Goal: Task Accomplishment & Management: Use online tool/utility

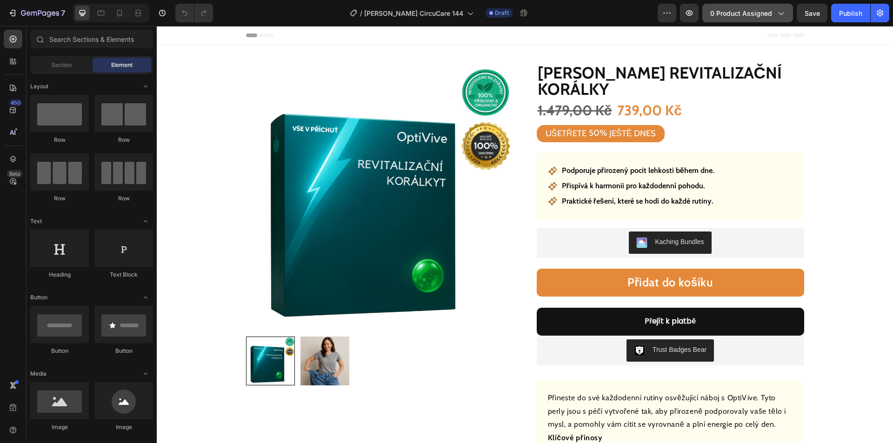
click at [760, 10] on span "0 product assigned" at bounding box center [742, 13] width 62 height 10
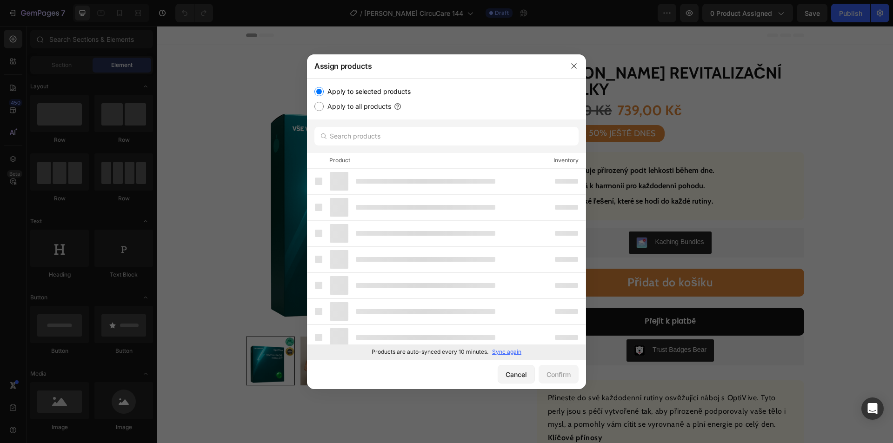
click at [497, 350] on p "Sync again" at bounding box center [506, 352] width 29 height 8
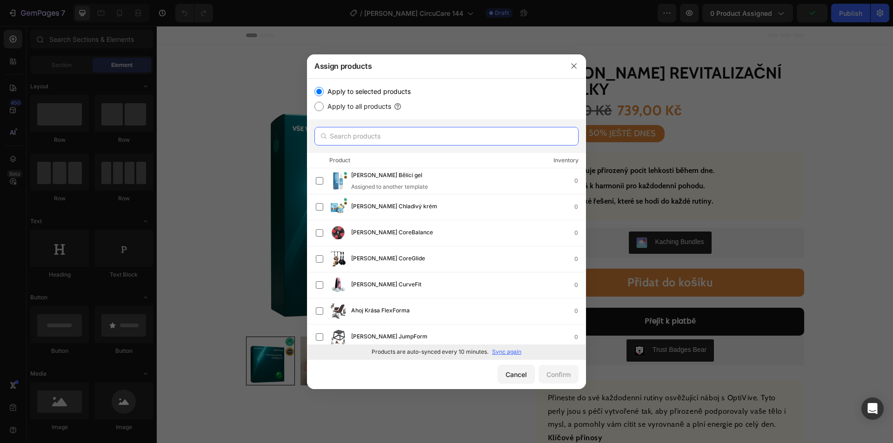
click at [352, 129] on input "text" at bounding box center [447, 136] width 264 height 19
paste input "[PERSON_NAME] Chladivý krém"
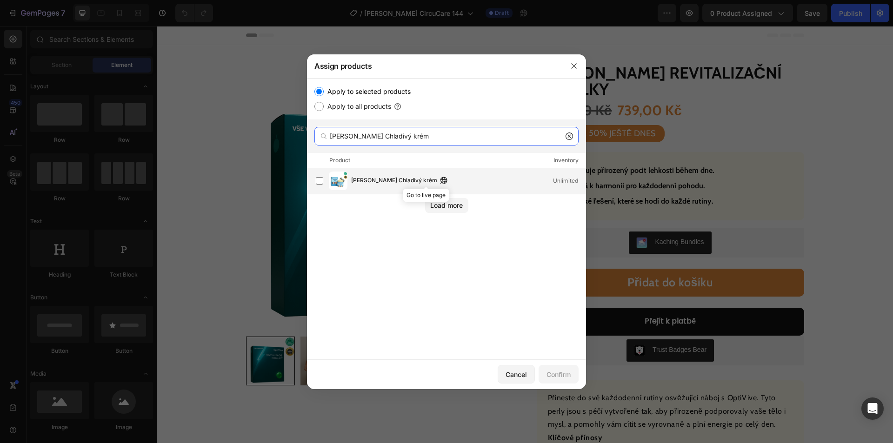
type input "[PERSON_NAME] Chladivý krém"
click at [391, 182] on span "[PERSON_NAME] Chladivý krém" at bounding box center [394, 181] width 86 height 10
click at [565, 369] on button "Confirm" at bounding box center [559, 374] width 40 height 19
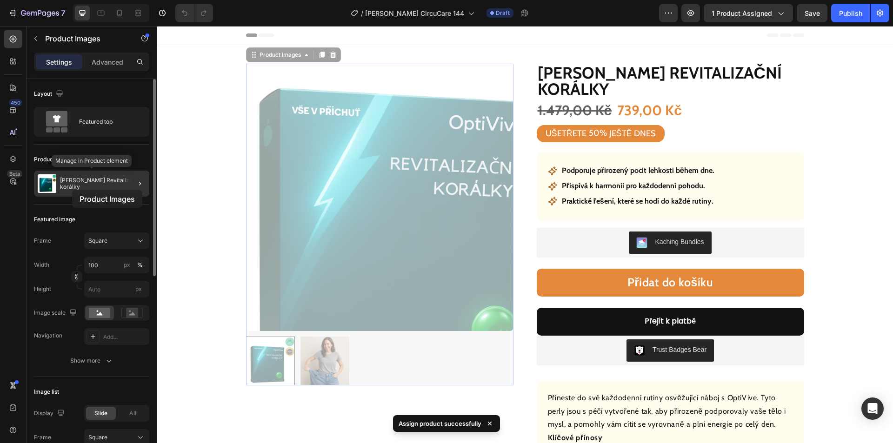
click at [75, 189] on div "[PERSON_NAME] Revitalizační korálky" at bounding box center [91, 184] width 115 height 26
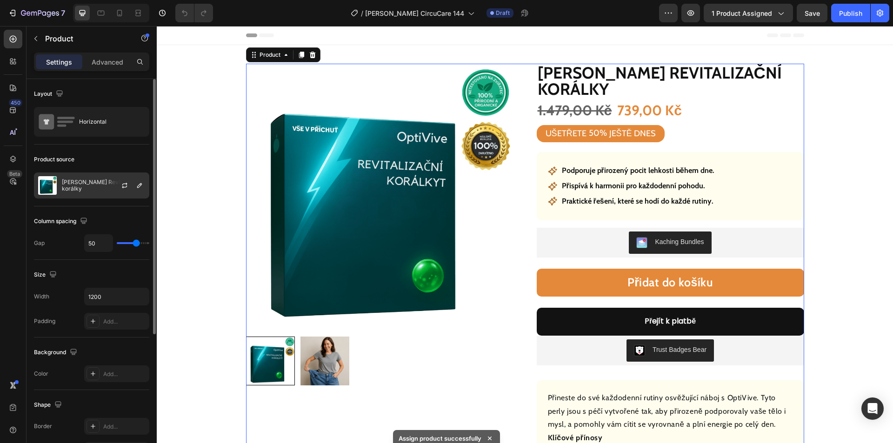
click at [90, 185] on p "[PERSON_NAME] Revitalizační korálky" at bounding box center [103, 185] width 83 height 13
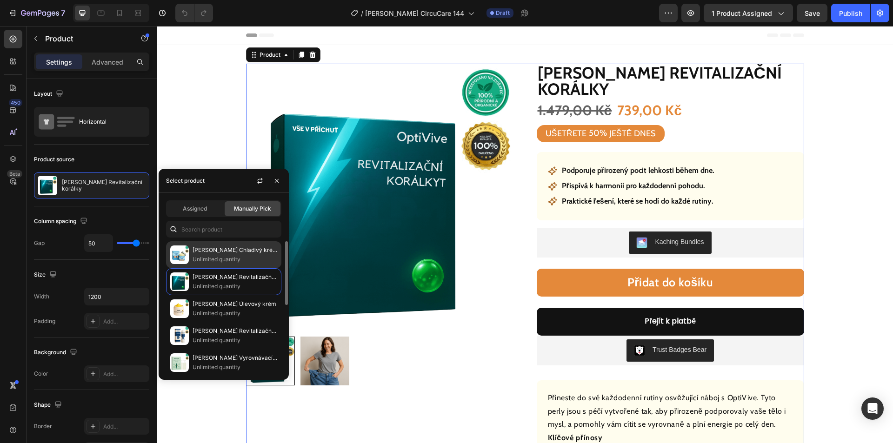
click at [217, 249] on p "[PERSON_NAME] Chladivý krém" at bounding box center [235, 250] width 85 height 9
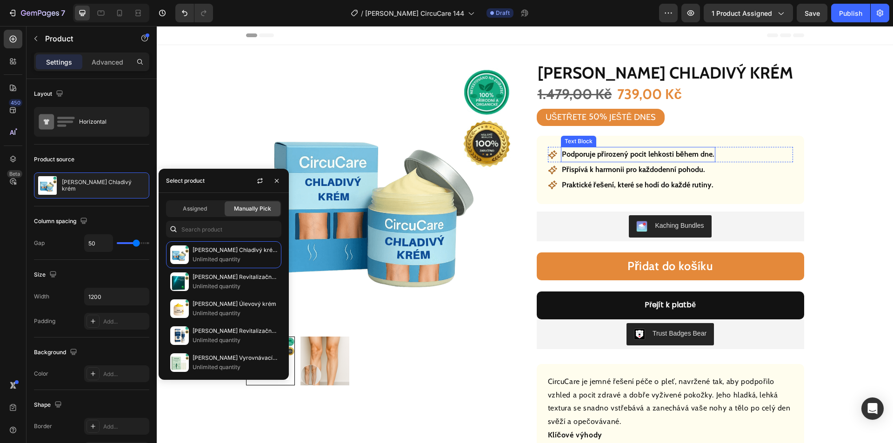
click at [630, 151] on p "Podporuje přirozený pocit lehkosti během dne." at bounding box center [638, 154] width 153 height 13
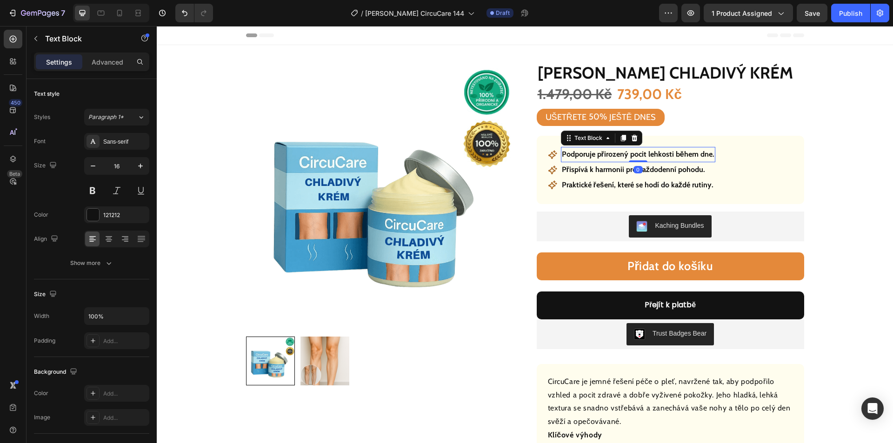
click at [628, 155] on p "Podporuje přirozený pocit lehkosti během dne." at bounding box center [638, 154] width 153 height 13
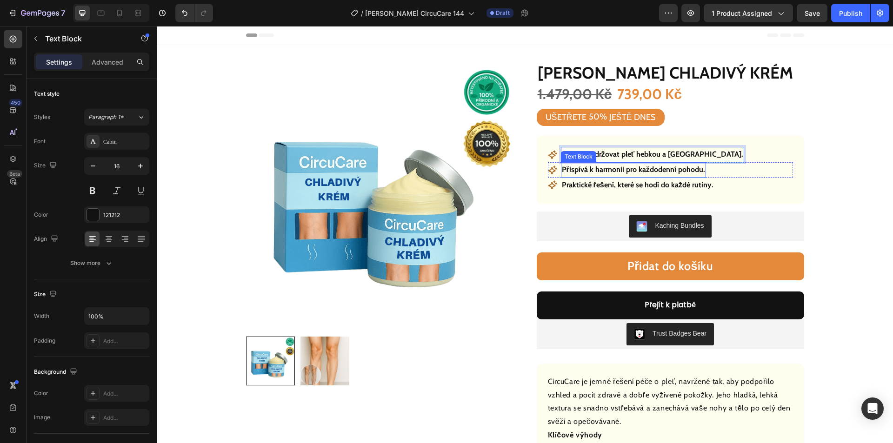
click at [627, 170] on p "Přispívá k harmonii pro každodenní pohodu." at bounding box center [633, 169] width 143 height 13
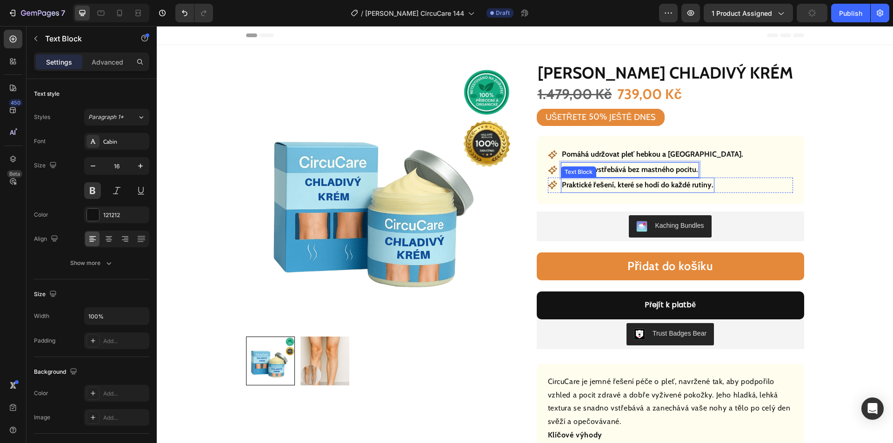
click at [616, 188] on p "Praktické řešení, které se hodí do každé rutiny." at bounding box center [638, 185] width 152 height 13
click at [624, 184] on p "Praktické řešení, které se hodí do každé rutiny." at bounding box center [638, 185] width 152 height 13
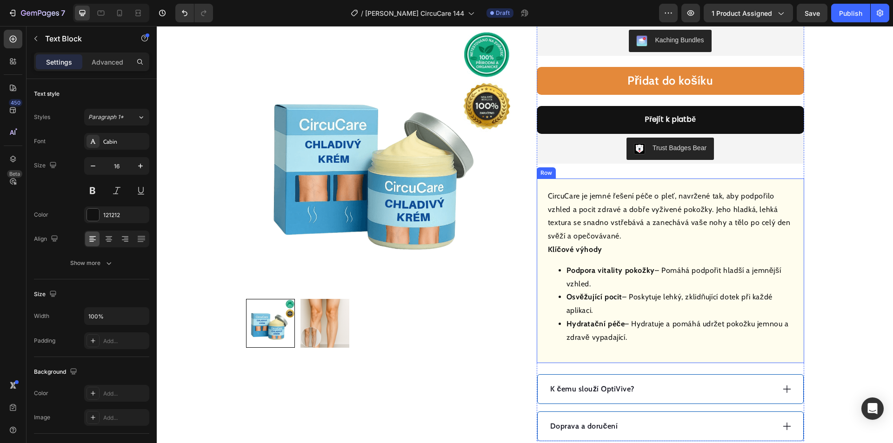
scroll to position [372, 0]
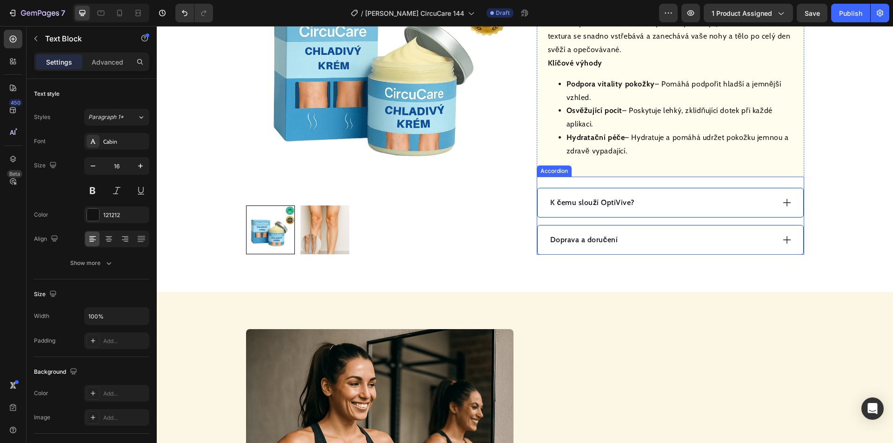
click at [681, 204] on div "K čemu slouží OptiVive?" at bounding box center [662, 203] width 226 height 14
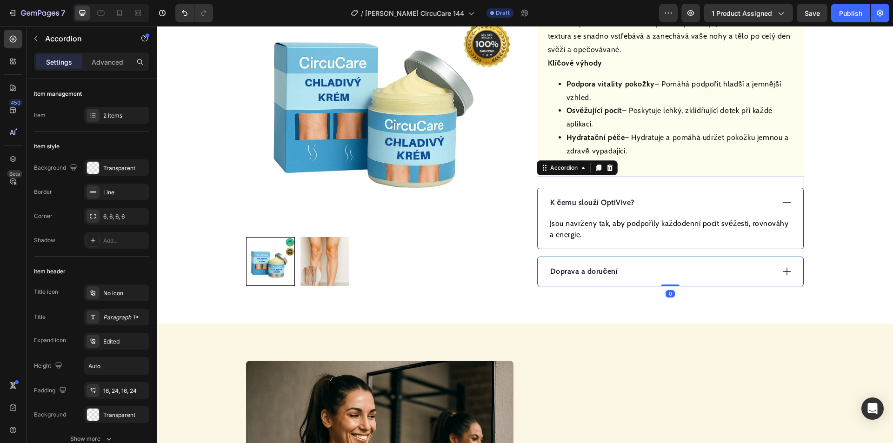
click at [604, 204] on p "K čemu slouží OptiVive?" at bounding box center [593, 202] width 84 height 11
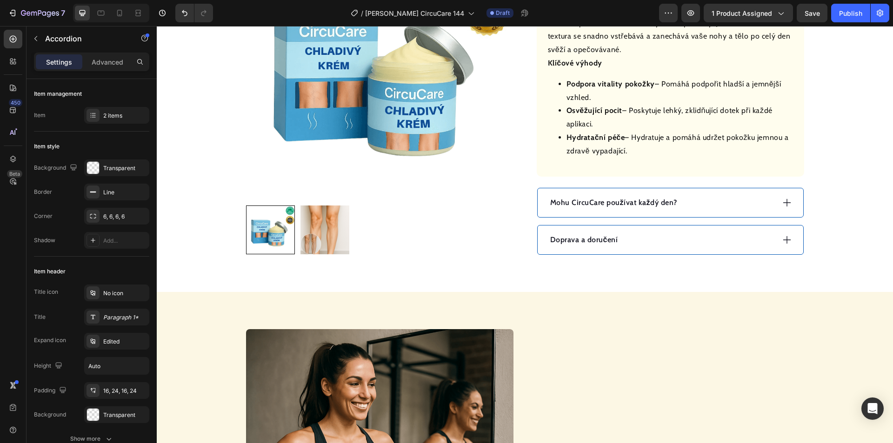
click at [745, 203] on div "Mohu CircuCare používat každý den?" at bounding box center [662, 203] width 226 height 14
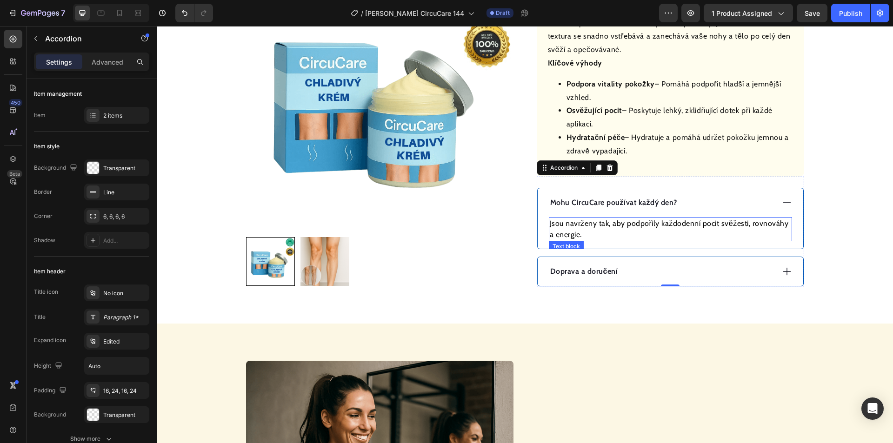
click at [673, 222] on p "Jsou navrženy tak, aby podpořily každodenní pocit svěžesti, rovnováhy a energie." at bounding box center [671, 229] width 242 height 22
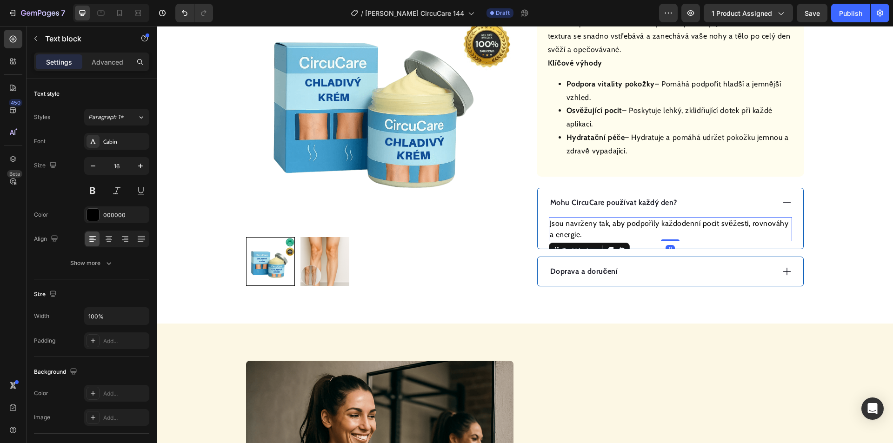
click at [675, 221] on p "Jsou navrženy tak, aby podpořily každodenní pocit svěžesti, rovnováhy a energie." at bounding box center [671, 229] width 242 height 22
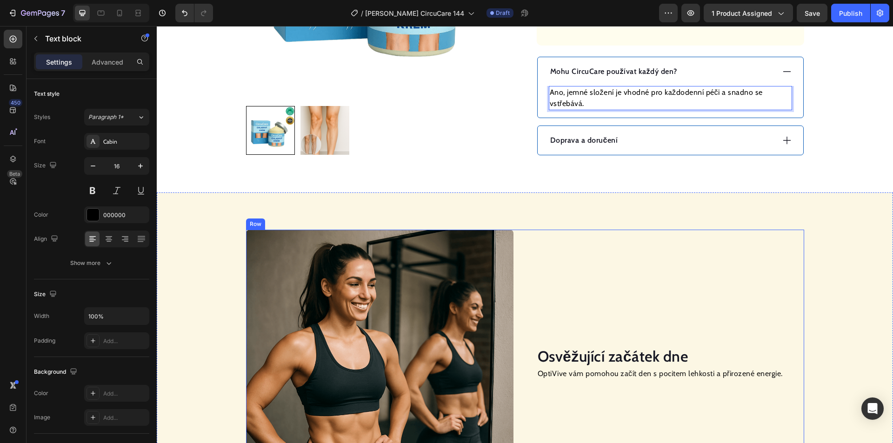
scroll to position [512, 0]
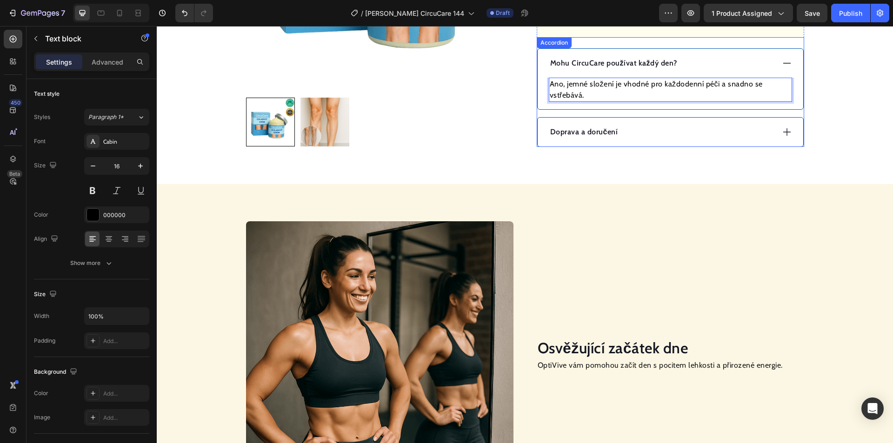
click at [648, 135] on div "Doprava a doručení" at bounding box center [662, 132] width 226 height 14
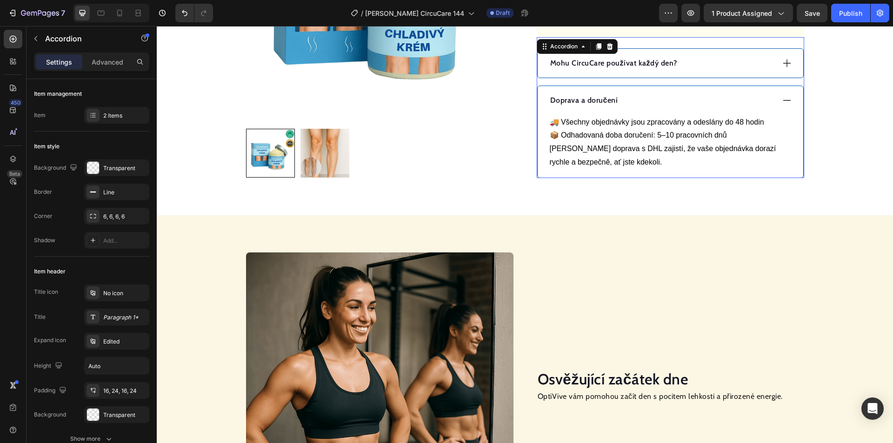
click at [650, 132] on p "🚚 Všechny objednávky jsou zpracovány a odeslány do 48 hodin 📦 Odhadovaná doba d…" at bounding box center [671, 129] width 242 height 27
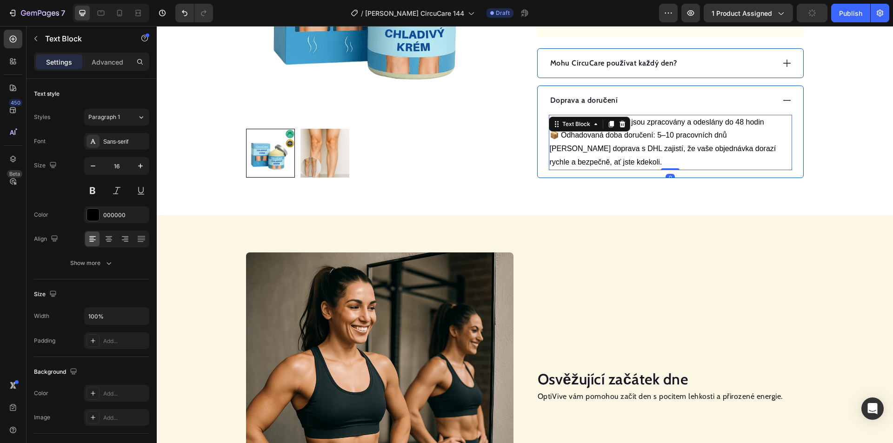
click at [659, 108] on div "Doprava a doručení" at bounding box center [671, 100] width 266 height 29
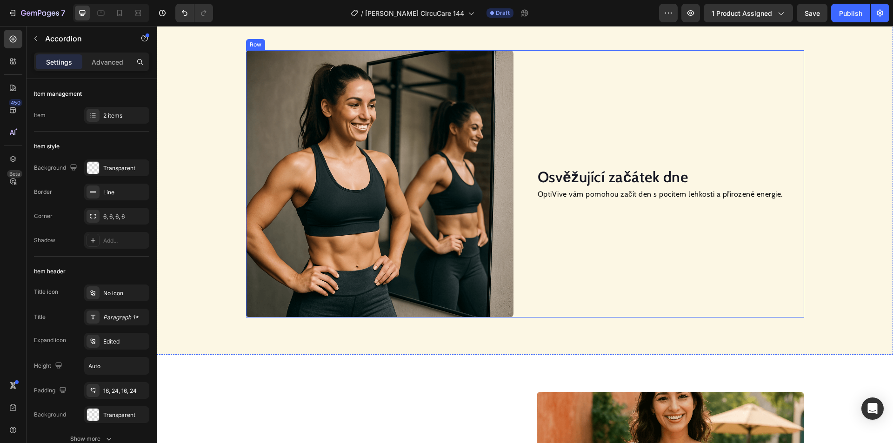
scroll to position [558, 0]
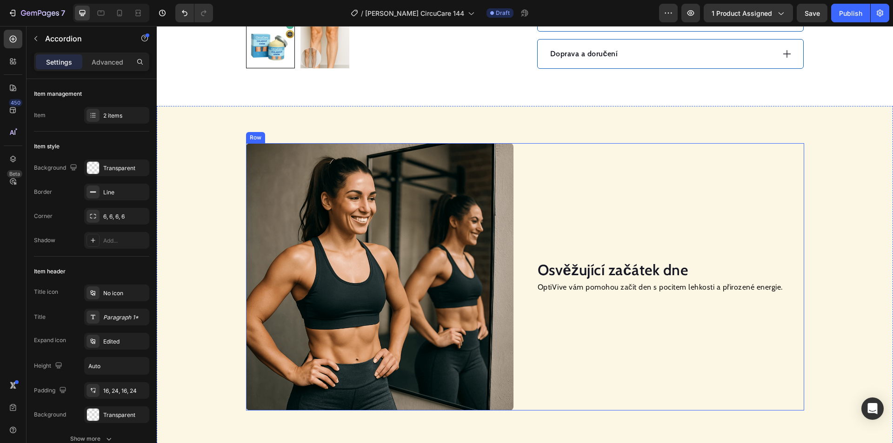
click at [597, 270] on h2 "Osvěžující začátek dne" at bounding box center [671, 270] width 268 height 21
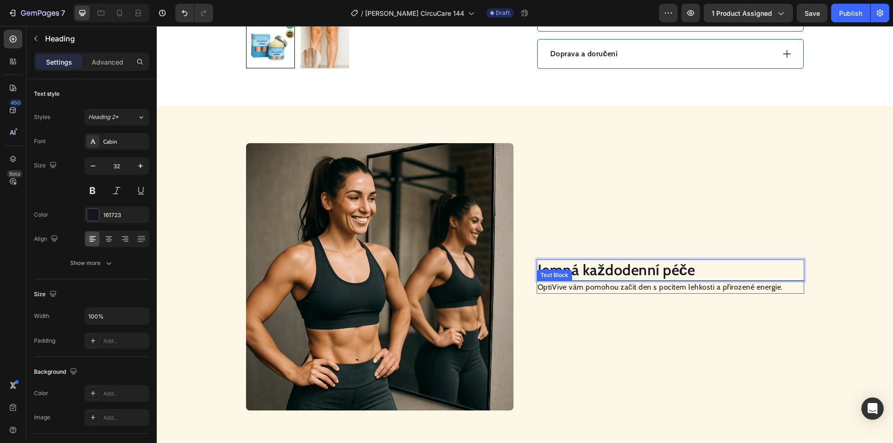
click at [606, 288] on p "OptiVive vám pomohou začít den s pocitem lehkosti a přirozené energie." at bounding box center [671, 287] width 266 height 11
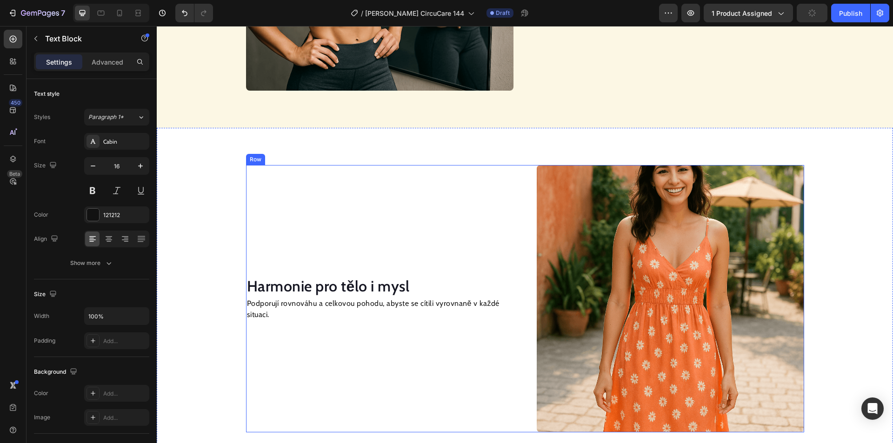
scroll to position [972, 0]
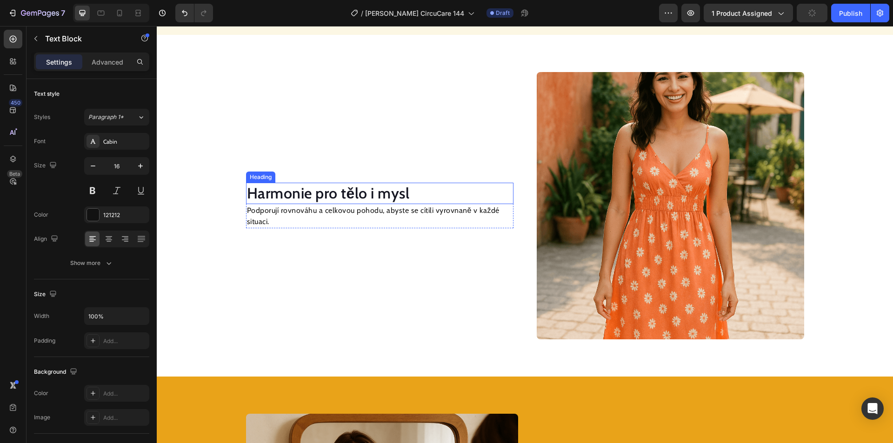
click at [359, 192] on h2 "Harmonie pro tělo i mysl" at bounding box center [380, 193] width 268 height 21
click at [358, 193] on h2 "Harmonie pro tělo i mysl" at bounding box center [380, 193] width 268 height 21
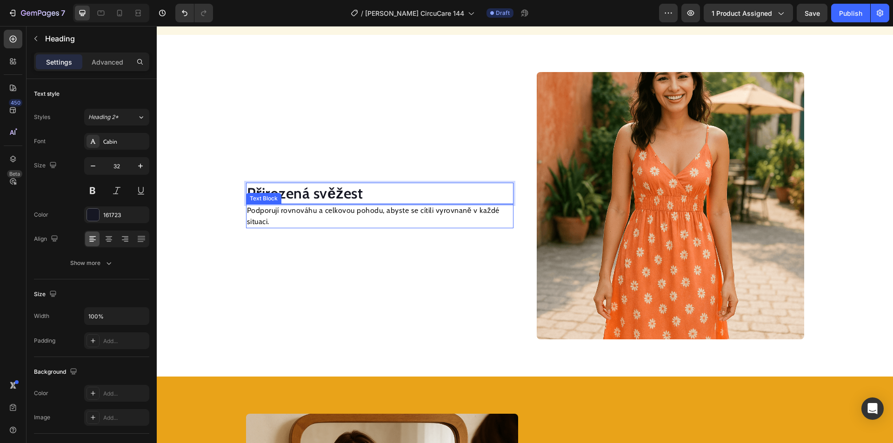
click at [387, 212] on p "Podporují rovnováhu a celkovou pohodu, abyste se cítili vyrovnaně v každé situa…" at bounding box center [380, 216] width 266 height 22
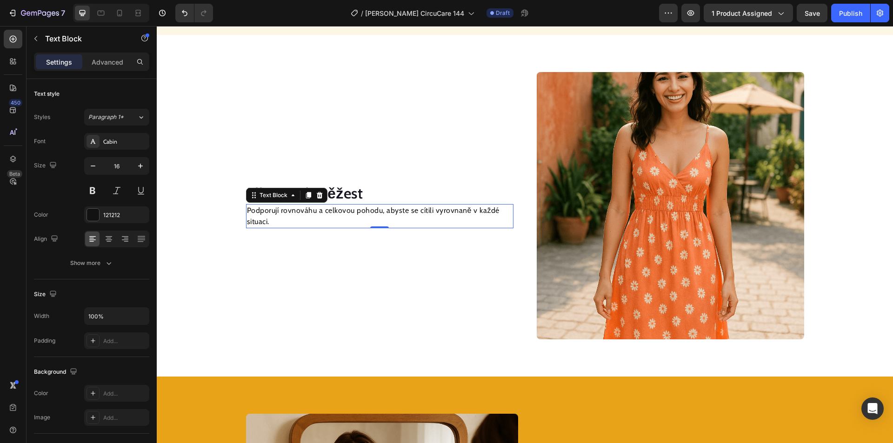
click at [387, 212] on p "Podporují rovnováhu a celkovou pohodu, abyste se cítili vyrovnaně v každé situa…" at bounding box center [380, 216] width 266 height 22
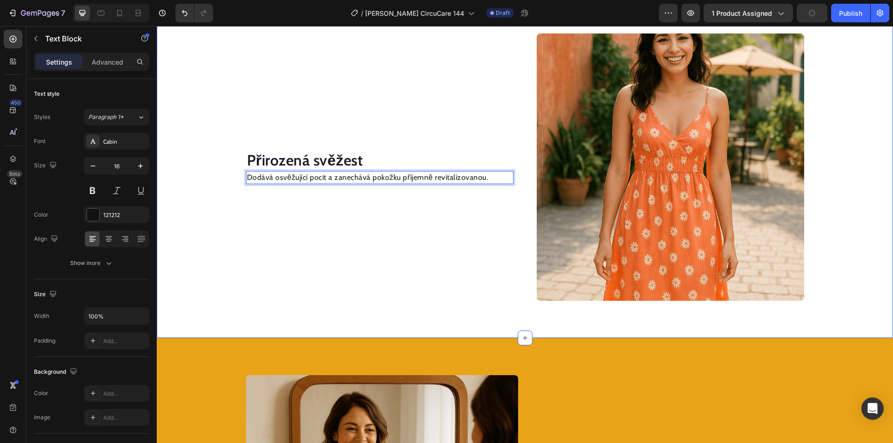
scroll to position [1163, 0]
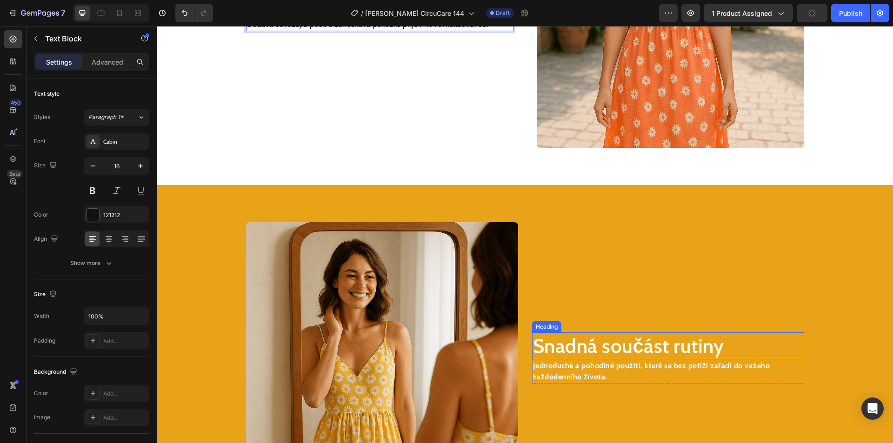
click at [587, 348] on h2 "Snadná součást rutiny" at bounding box center [668, 346] width 272 height 27
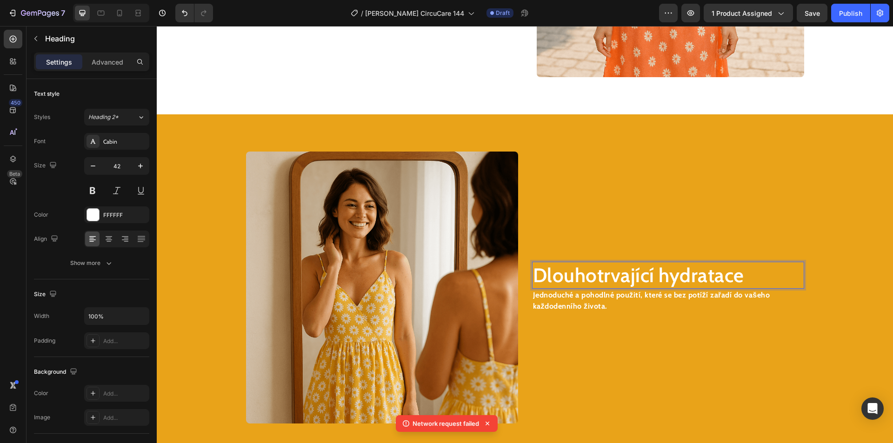
scroll to position [1303, 0]
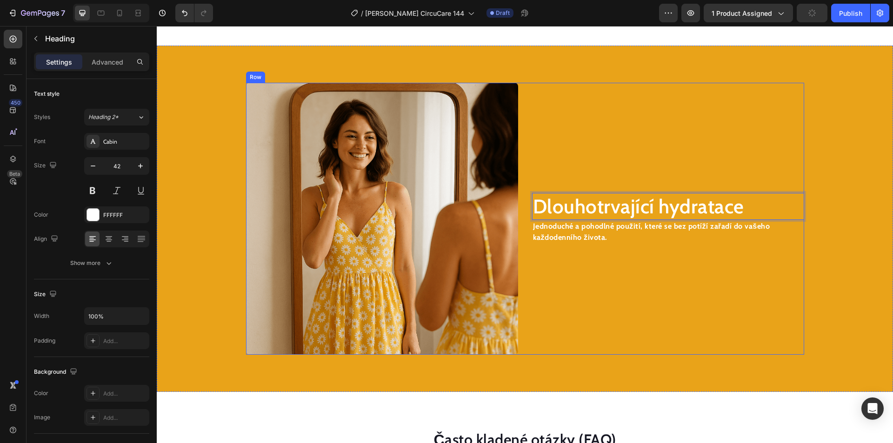
click at [578, 225] on strong "Jednoduché a pohodlné použití, které se bez potíží zařadí do vašeho každodenníh…" at bounding box center [651, 232] width 237 height 20
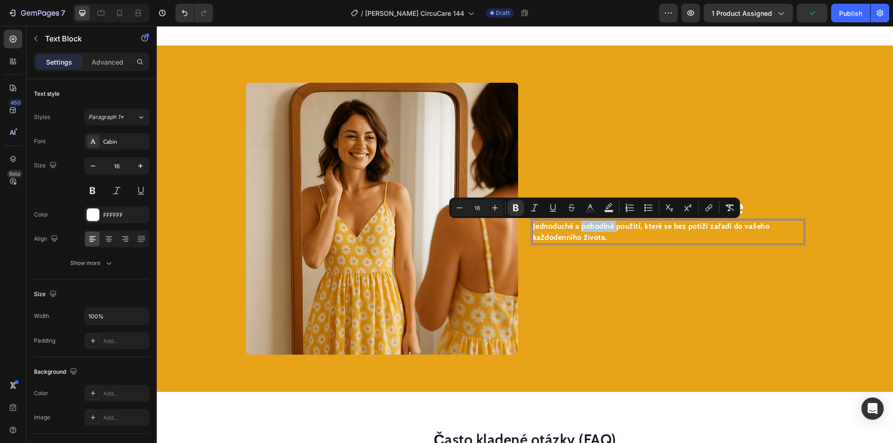
click at [577, 231] on strong "Jednoduché a pohodlné použití, které se bez potíží zařadí do vašeho každodenníh…" at bounding box center [651, 232] width 237 height 20
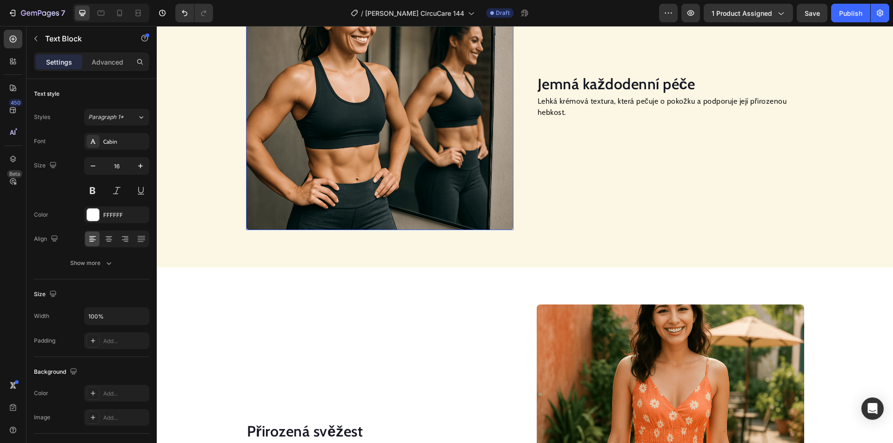
click at [436, 190] on img at bounding box center [380, 97] width 268 height 268
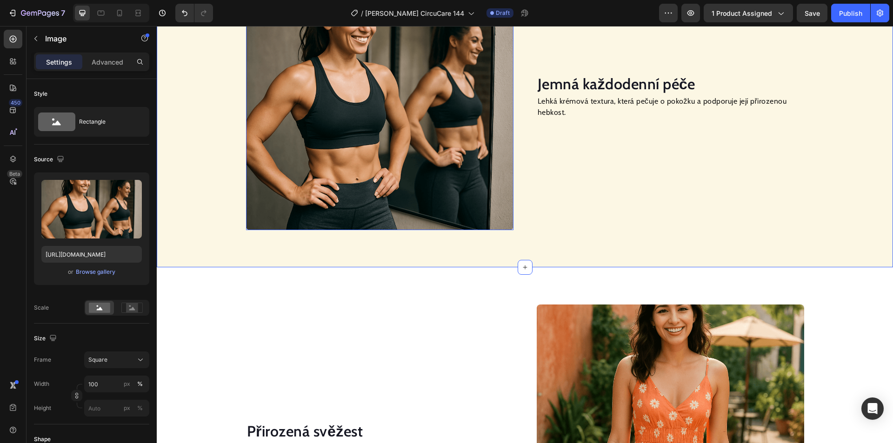
scroll to position [611, 0]
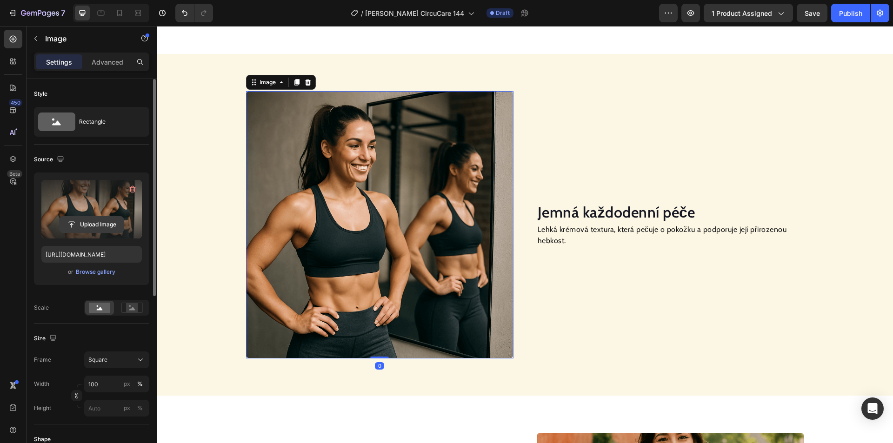
click at [100, 225] on input "file" at bounding box center [92, 225] width 64 height 16
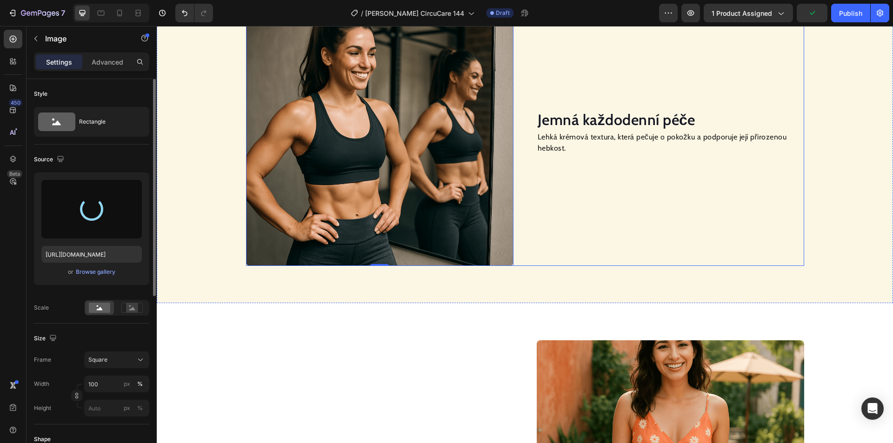
scroll to position [704, 0]
type input "[URL][DOMAIN_NAME]"
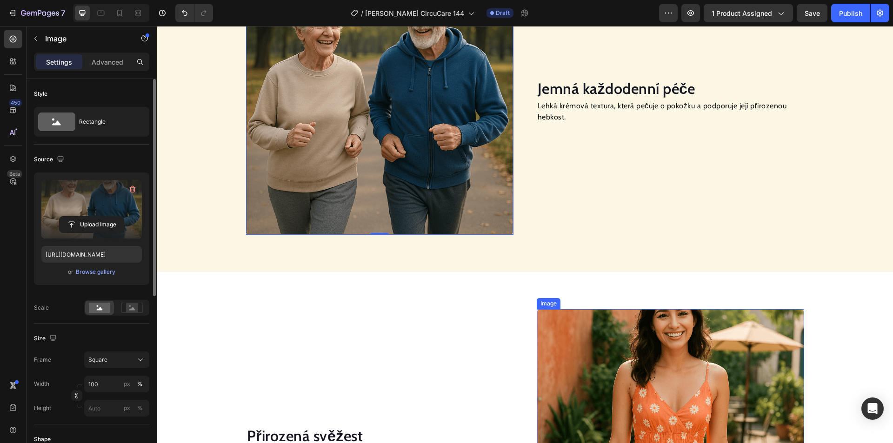
scroll to position [797, 0]
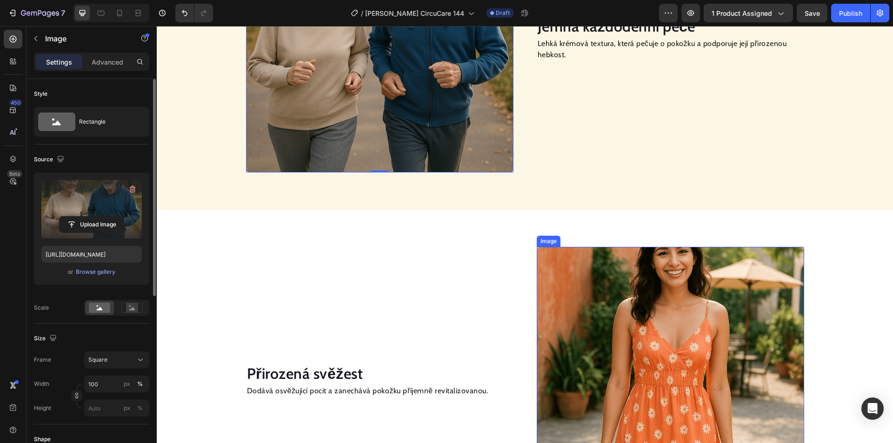
drag, startPoint x: 671, startPoint y: 315, endPoint x: 630, endPoint y: 311, distance: 40.6
click at [671, 313] on img at bounding box center [671, 381] width 268 height 268
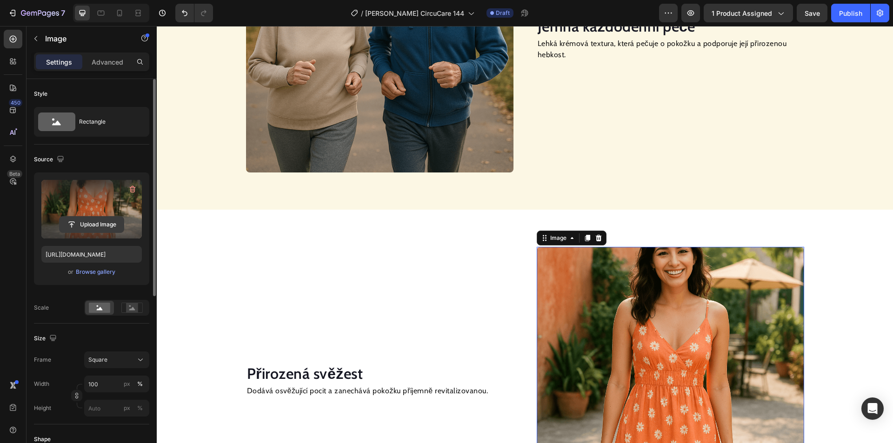
click at [106, 225] on input "file" at bounding box center [92, 225] width 64 height 16
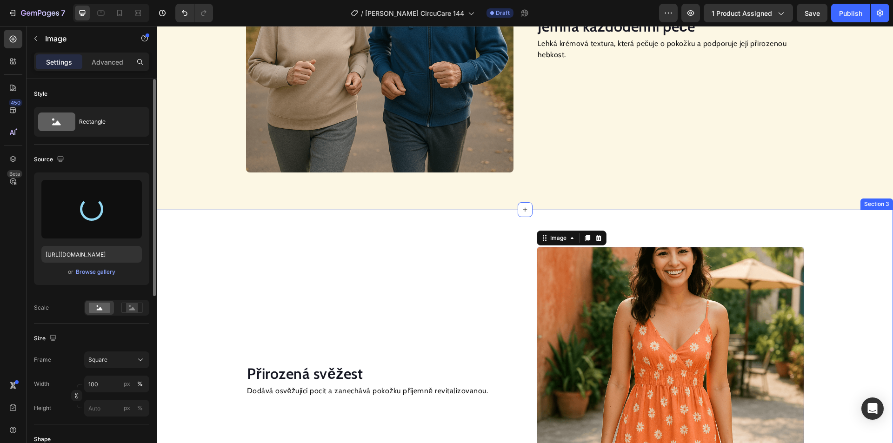
type input "[URL][DOMAIN_NAME]"
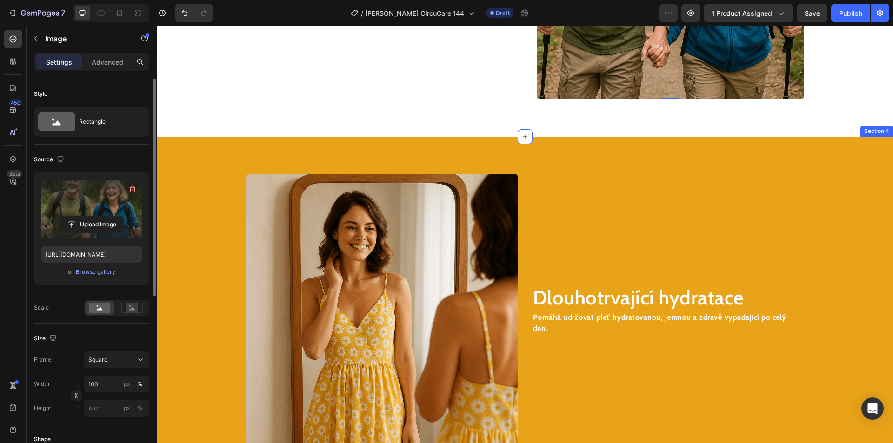
scroll to position [1215, 0]
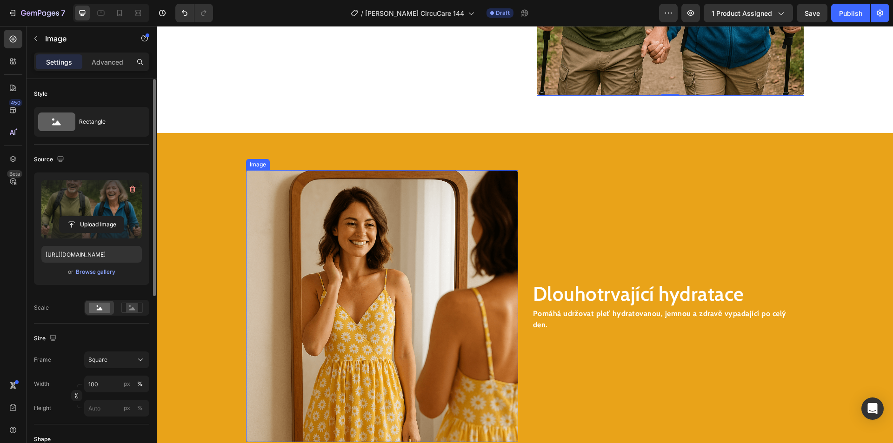
drag, startPoint x: 401, startPoint y: 262, endPoint x: 267, endPoint y: 251, distance: 134.0
click at [401, 262] on img at bounding box center [382, 306] width 272 height 272
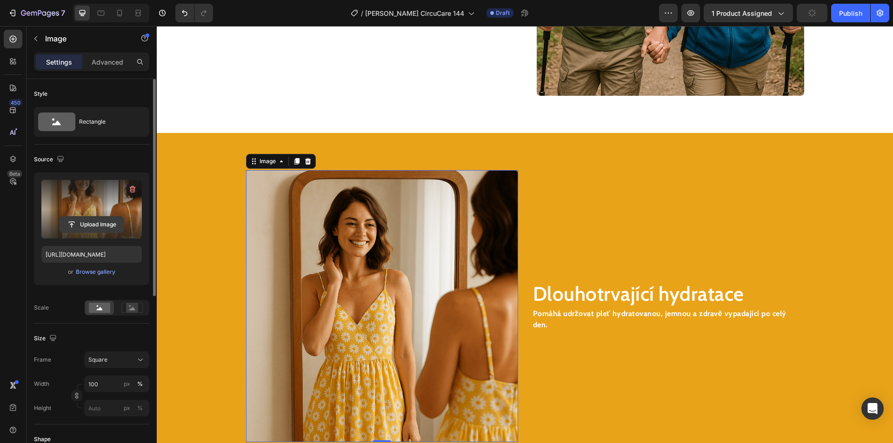
click at [105, 224] on input "file" at bounding box center [92, 225] width 64 height 16
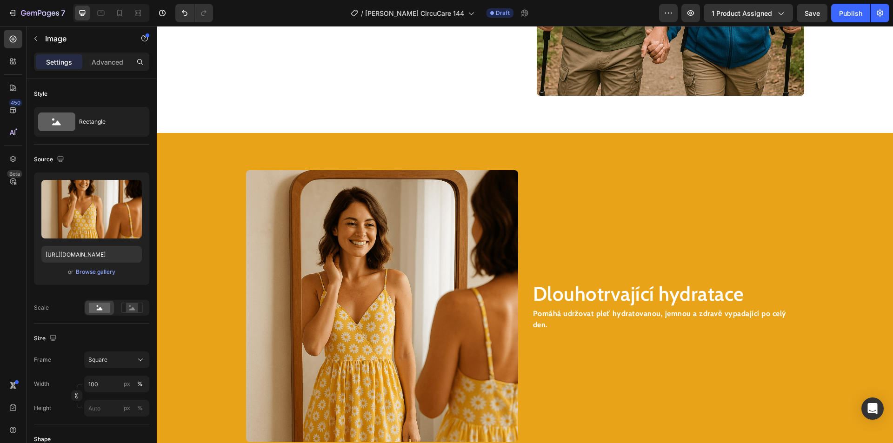
click at [411, 292] on img at bounding box center [382, 306] width 272 height 272
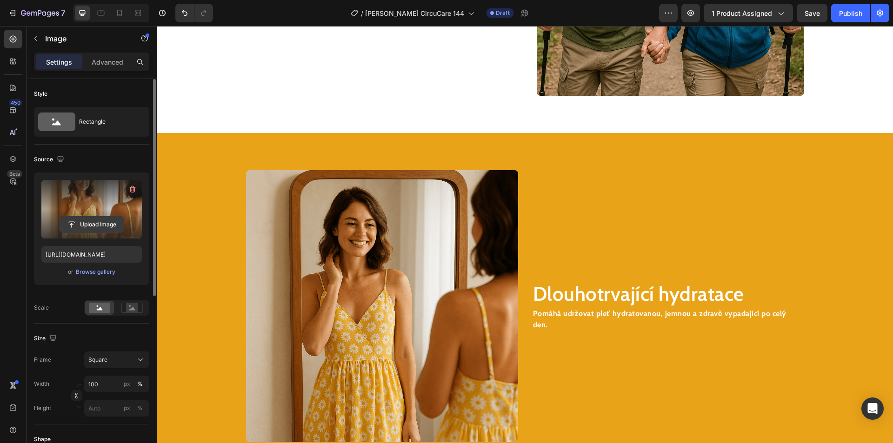
click at [98, 225] on input "file" at bounding box center [92, 225] width 64 height 16
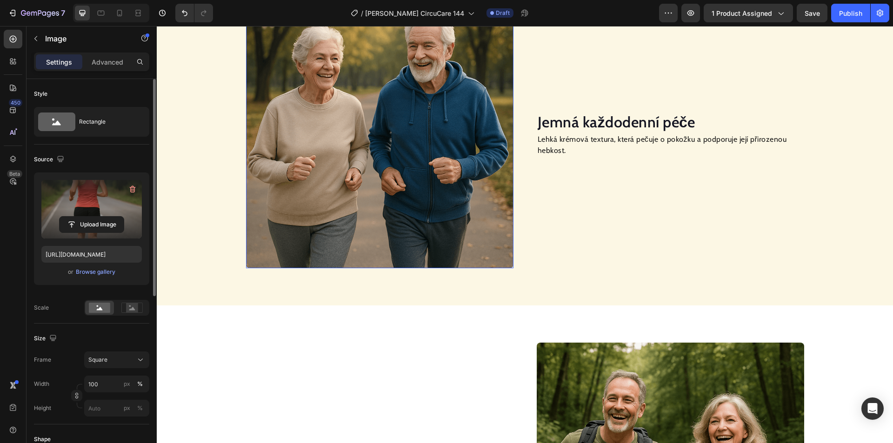
scroll to position [657, 0]
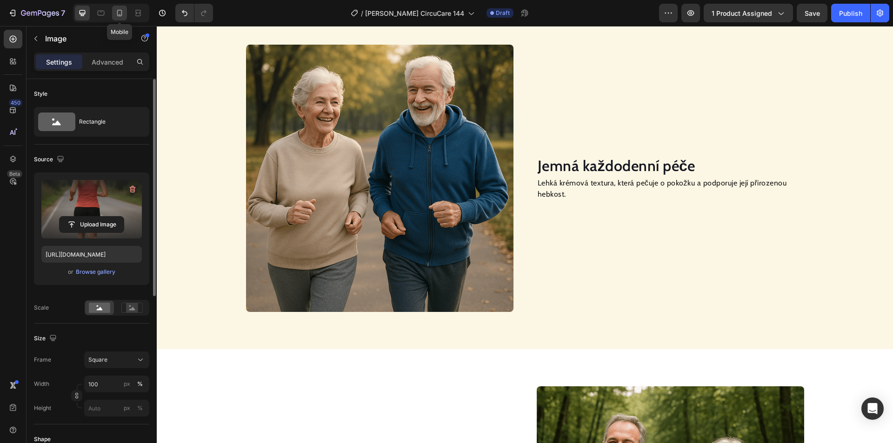
click at [119, 12] on icon at bounding box center [119, 12] width 9 height 9
type input "[URL][DOMAIN_NAME]"
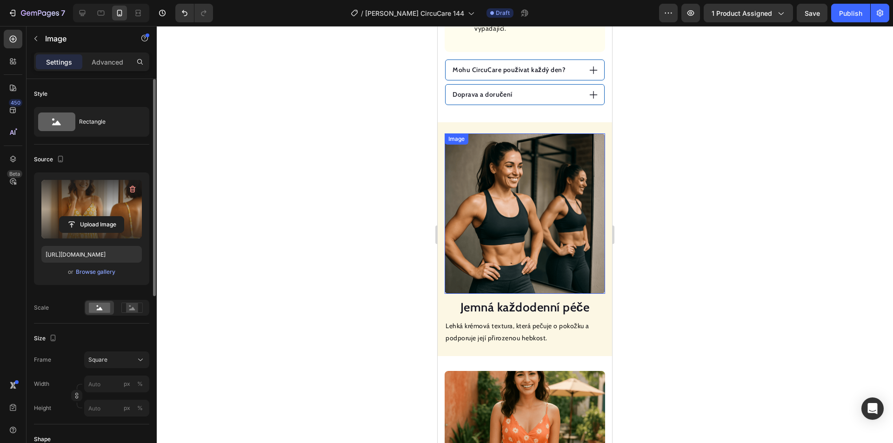
scroll to position [674, 0]
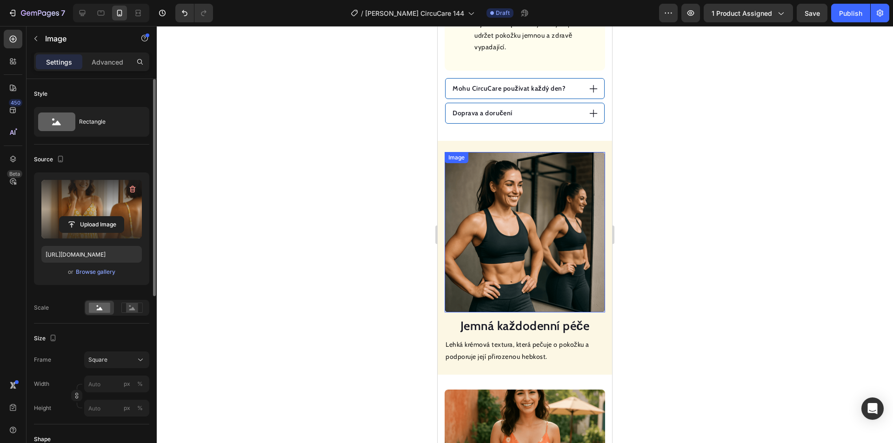
click at [529, 182] on img at bounding box center [525, 232] width 161 height 161
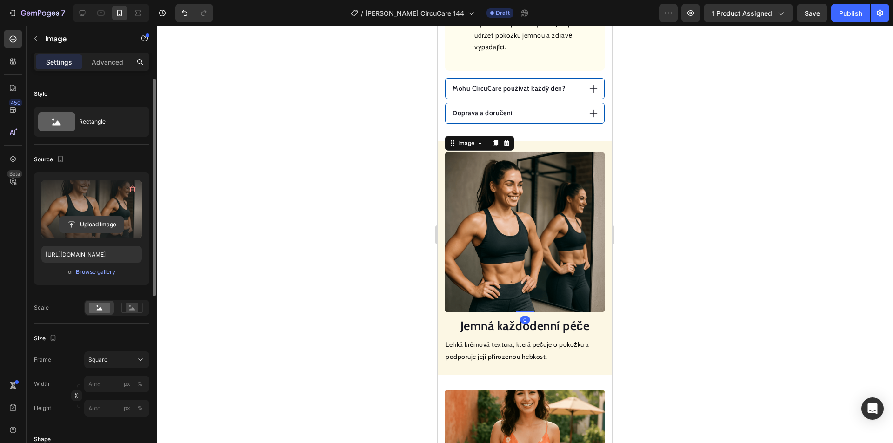
click at [102, 223] on input "file" at bounding box center [92, 225] width 64 height 16
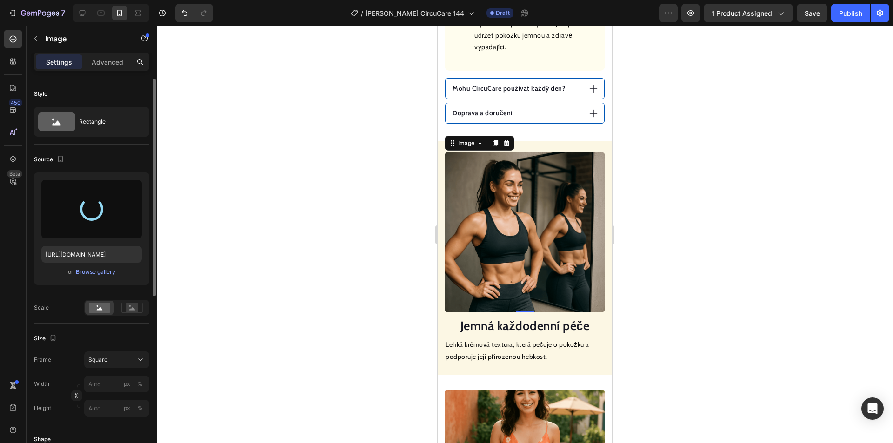
type input "[URL][DOMAIN_NAME]"
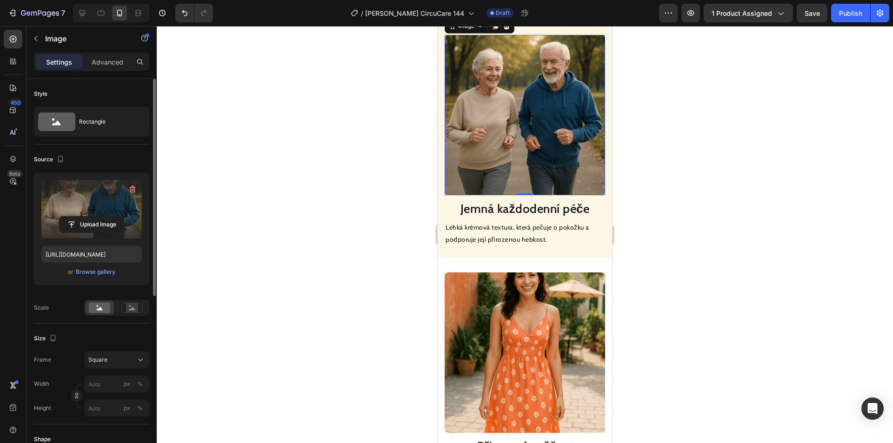
scroll to position [628, 0]
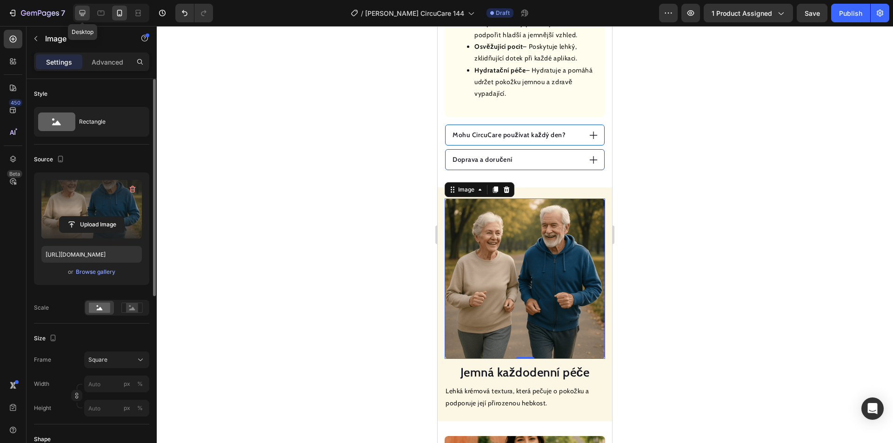
click at [83, 16] on icon at bounding box center [82, 12] width 9 height 9
type input "100"
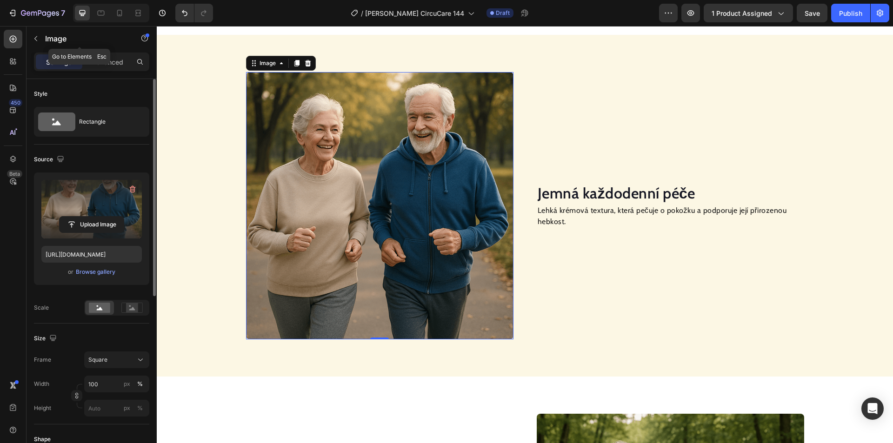
scroll to position [643, 0]
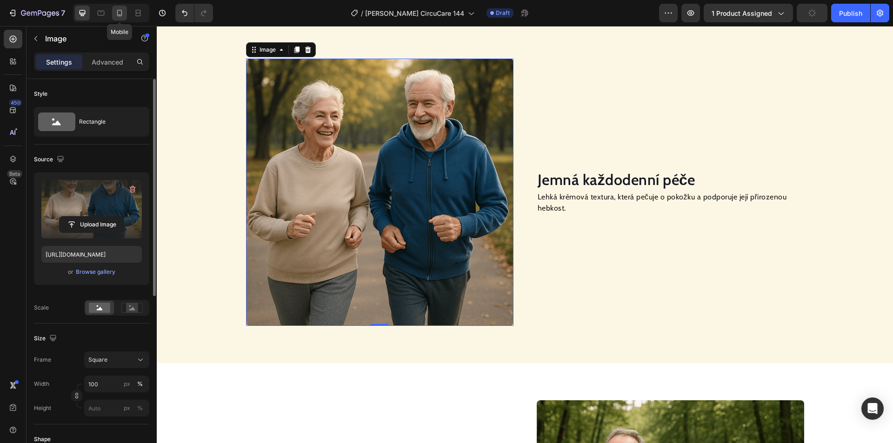
click at [117, 16] on icon at bounding box center [119, 12] width 9 height 9
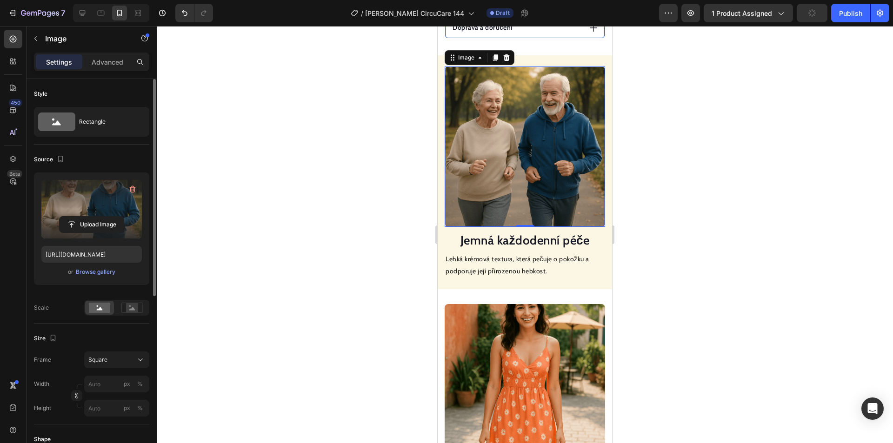
scroll to position [761, 0]
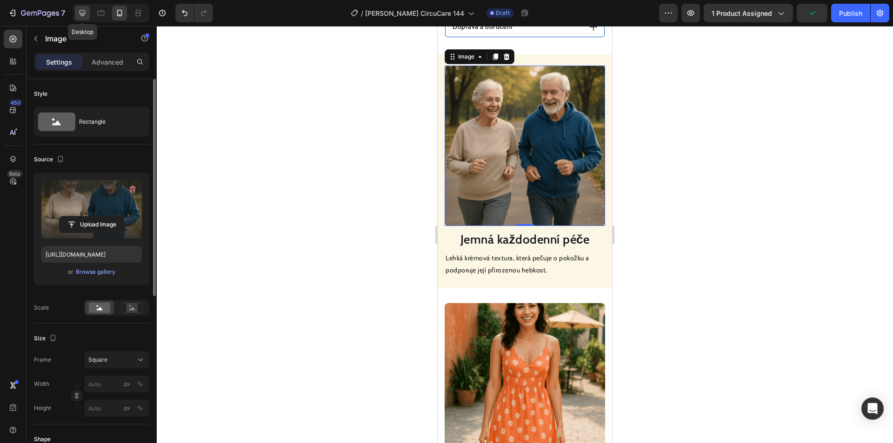
click at [88, 16] on div at bounding box center [82, 13] width 15 height 15
type input "100"
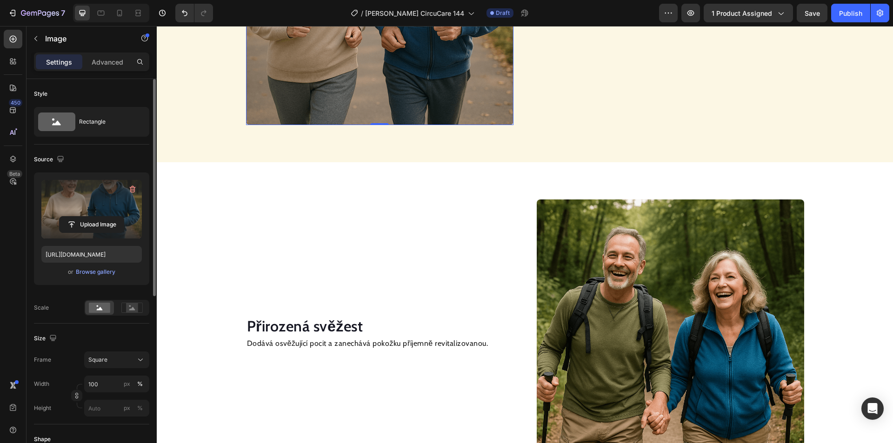
scroll to position [876, 0]
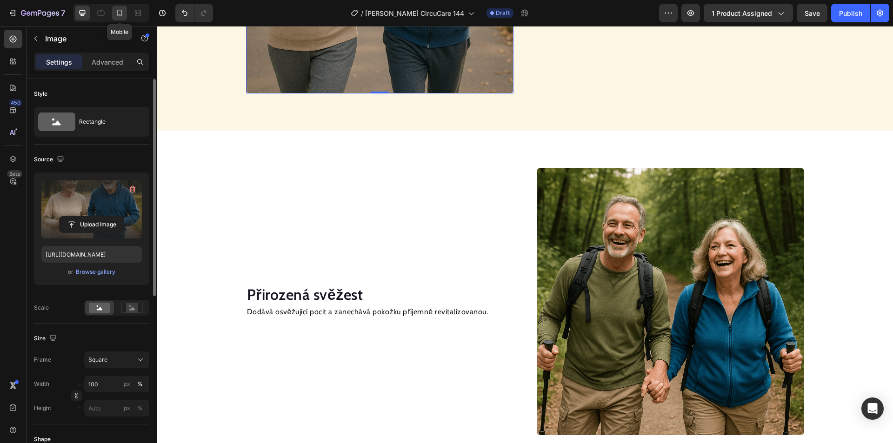
click at [122, 12] on icon at bounding box center [119, 12] width 9 height 9
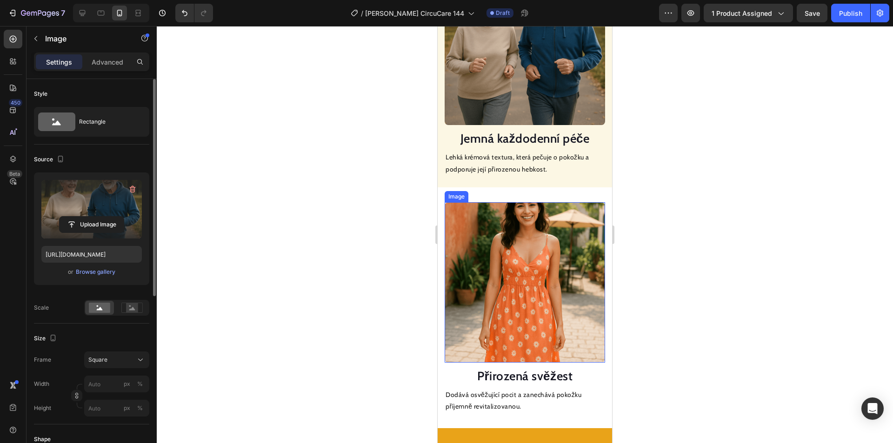
scroll to position [855, 0]
click at [531, 234] on img at bounding box center [525, 282] width 161 height 161
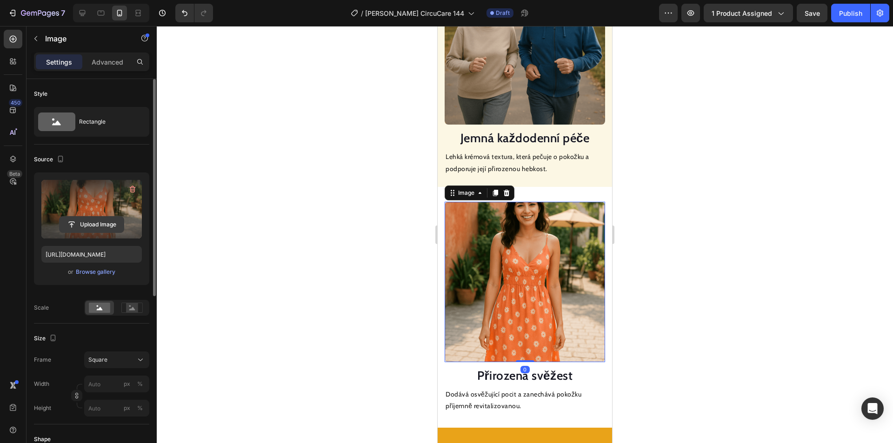
click at [98, 220] on input "file" at bounding box center [92, 225] width 64 height 16
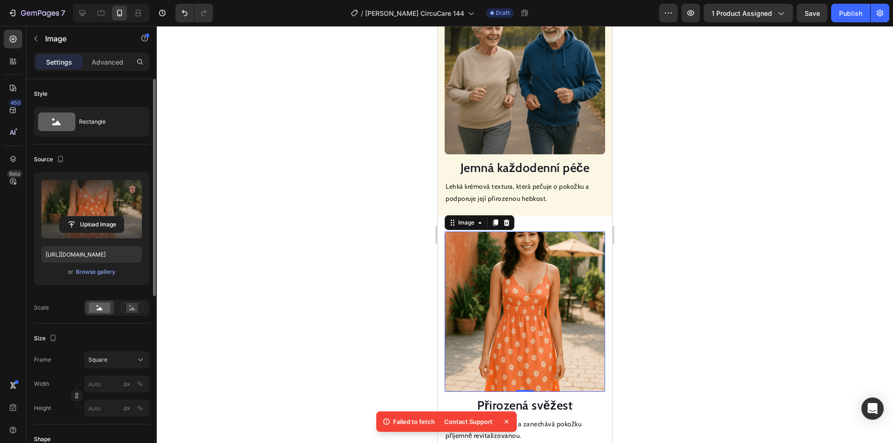
scroll to position [902, 0]
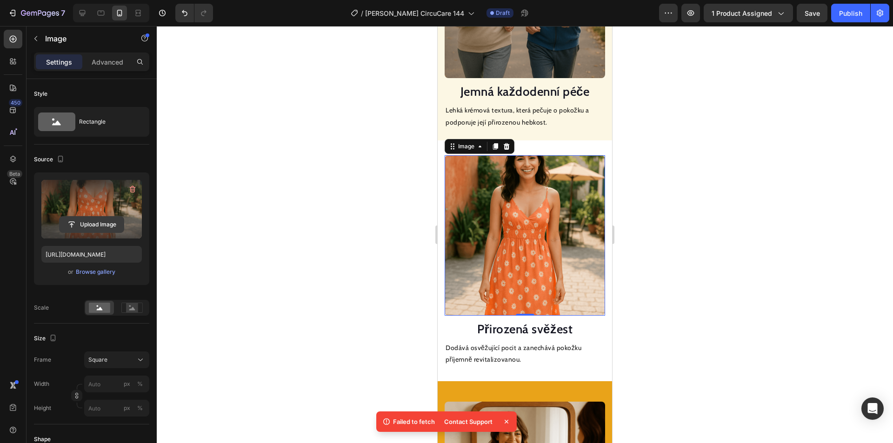
click at [88, 224] on input "file" at bounding box center [92, 225] width 64 height 16
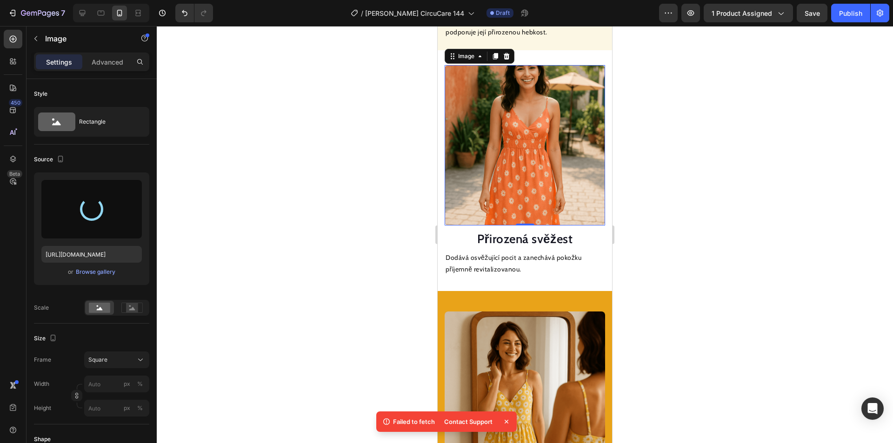
scroll to position [1041, 0]
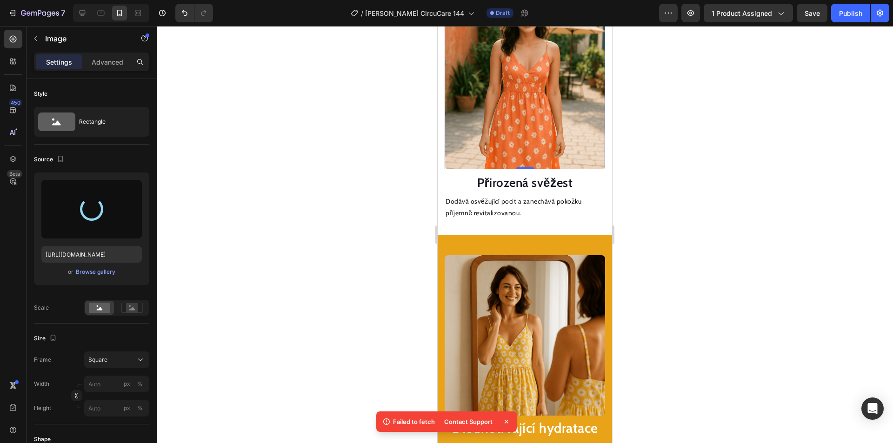
type input "[URL][DOMAIN_NAME]"
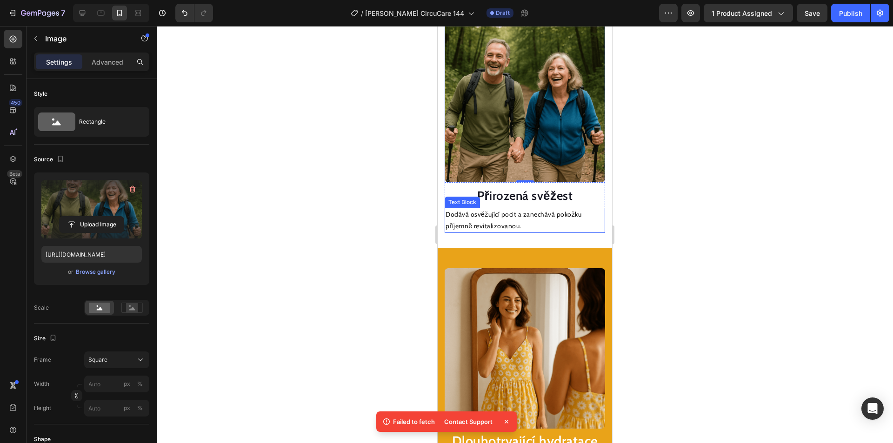
scroll to position [1181, 0]
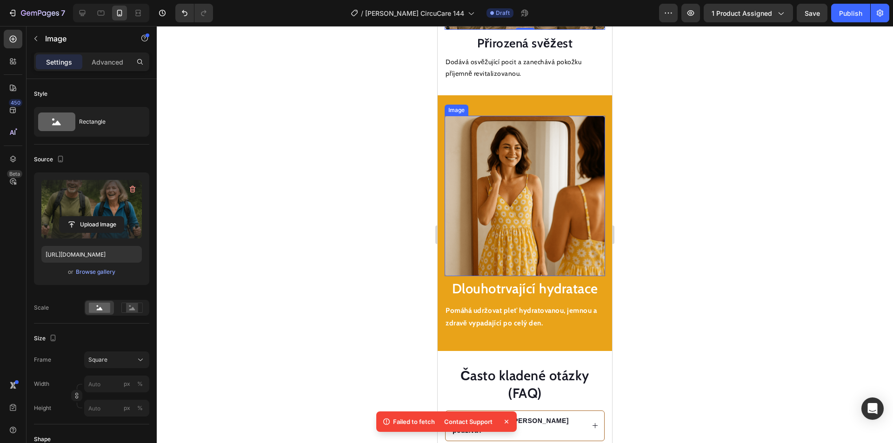
click at [506, 245] on img at bounding box center [525, 196] width 161 height 161
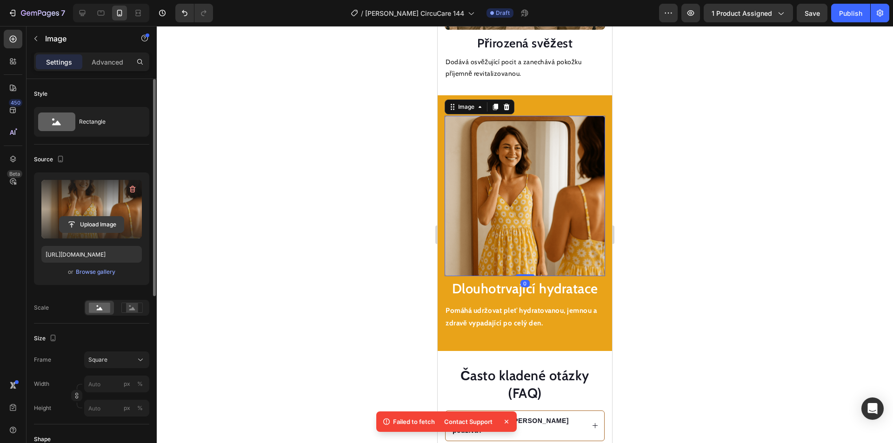
click at [96, 226] on input "file" at bounding box center [92, 225] width 64 height 16
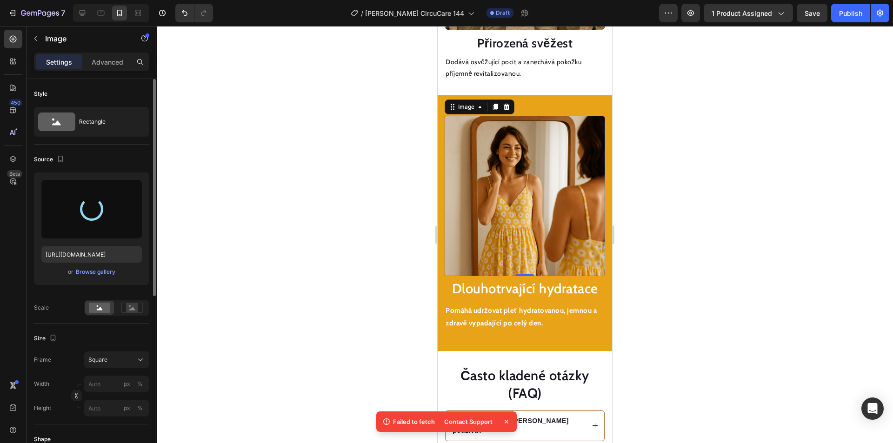
type input "[URL][DOMAIN_NAME]"
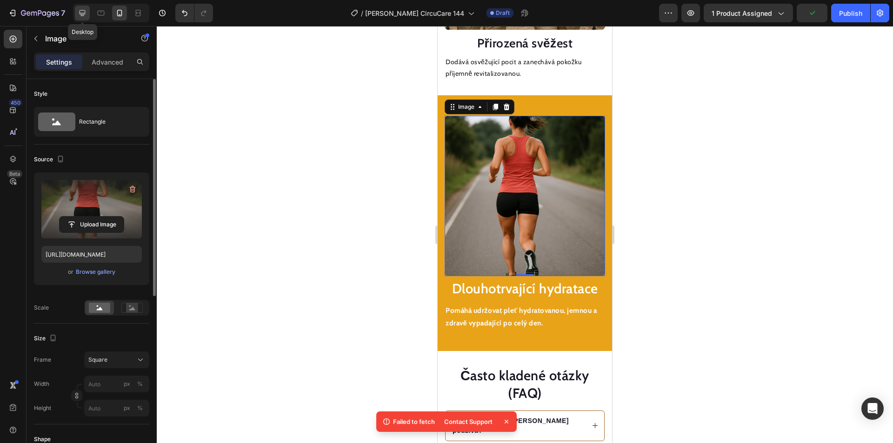
click at [79, 15] on icon at bounding box center [82, 12] width 9 height 9
type input "100"
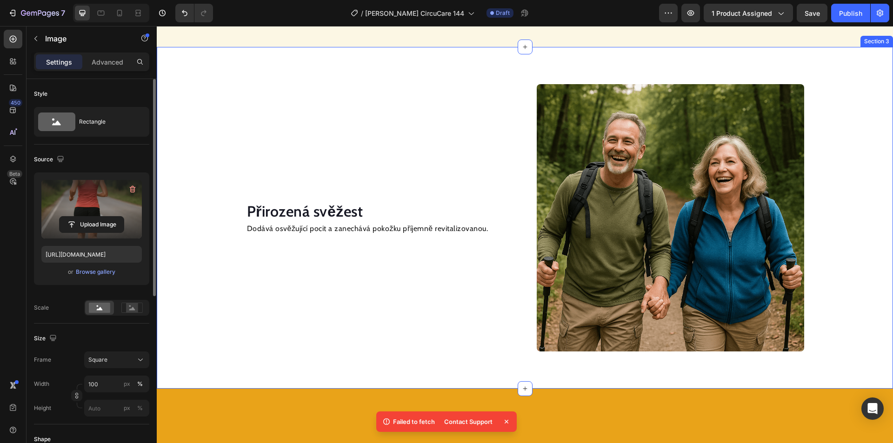
scroll to position [984, 0]
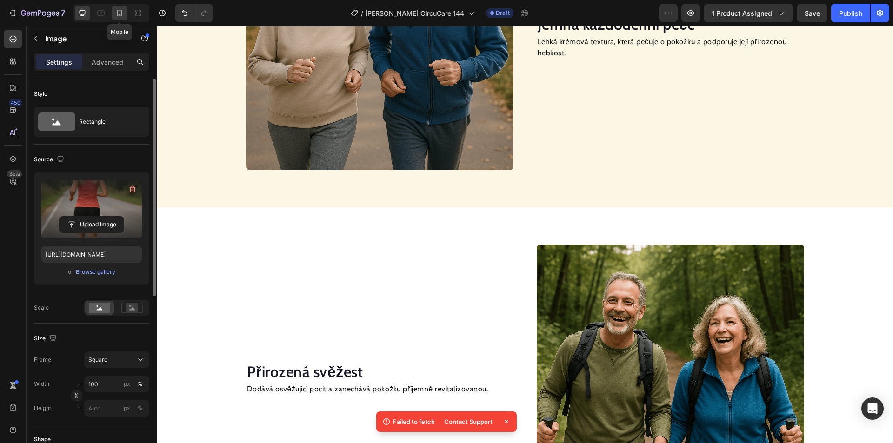
click at [126, 13] on div at bounding box center [119, 13] width 15 height 15
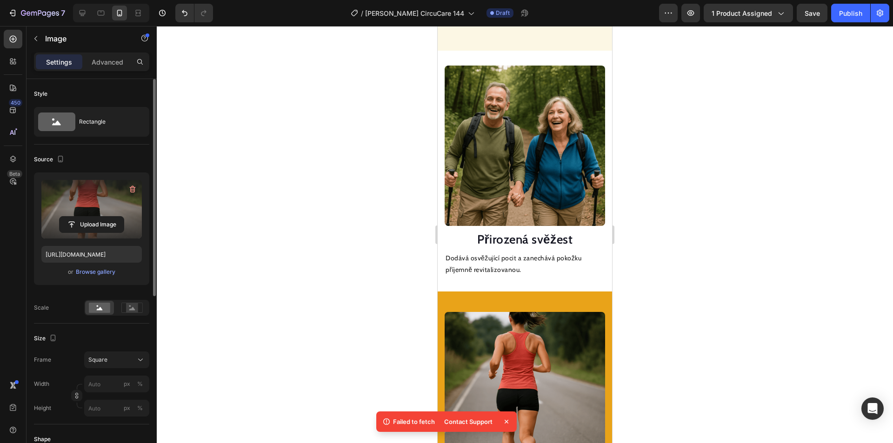
scroll to position [1231, 0]
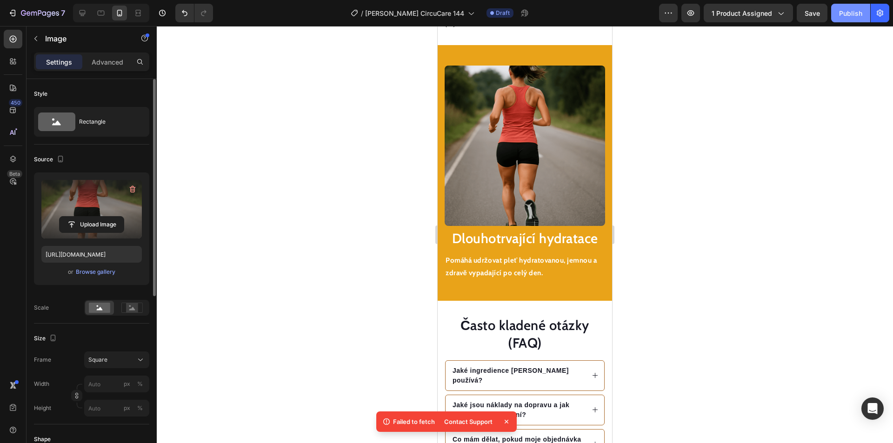
drag, startPoint x: 847, startPoint y: 14, endPoint x: 840, endPoint y: 16, distance: 7.4
click at [848, 13] on div "Publish" at bounding box center [850, 13] width 23 height 10
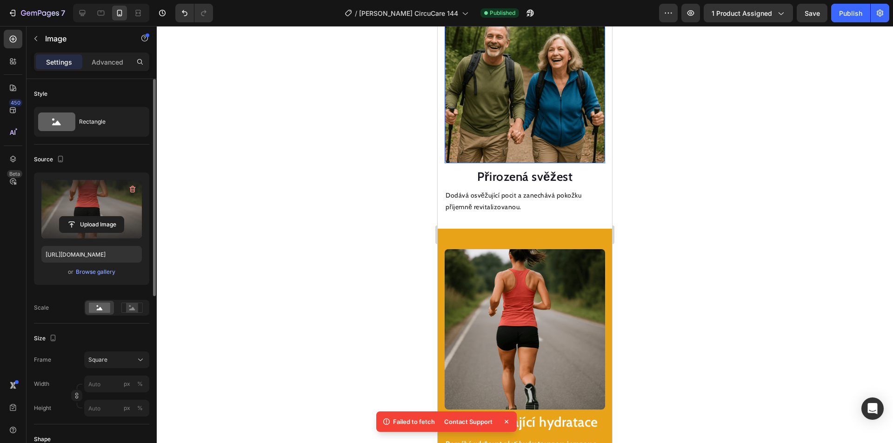
scroll to position [999, 0]
